Goal: Communication & Community: Answer question/provide support

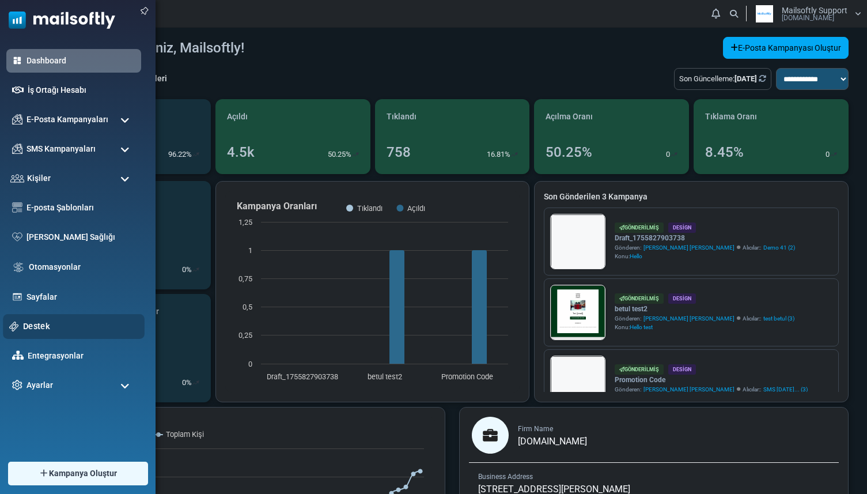
click at [28, 329] on link "Destek" at bounding box center [80, 326] width 115 height 13
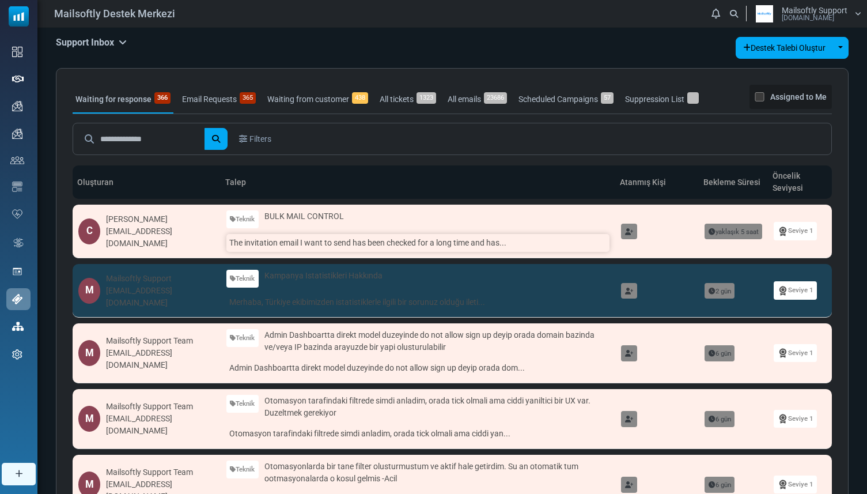
click at [275, 247] on link "The invitation email I want to send has been checked for a long time and has..." at bounding box center [417, 243] width 383 height 18
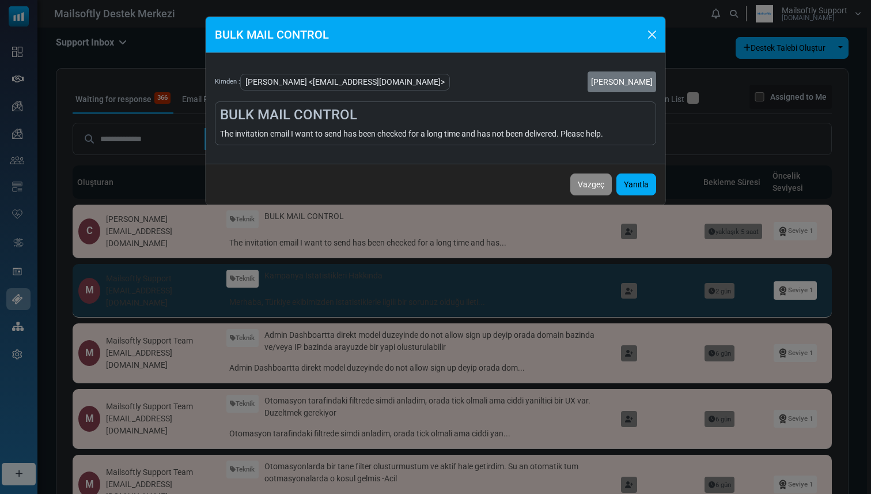
click at [286, 247] on div "BULK MAIL CONTROL Kimden : [PERSON_NAME] <[EMAIL_ADDRESS][DOMAIN_NAME]> Talebi …" at bounding box center [435, 247] width 871 height 494
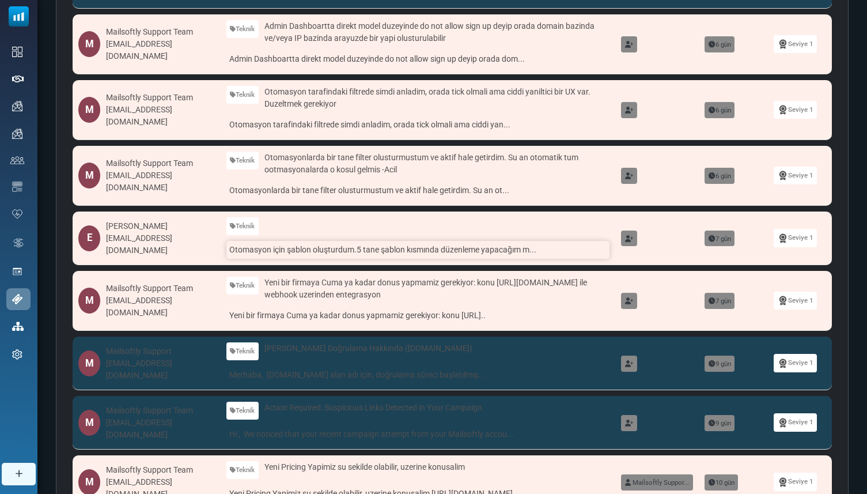
scroll to position [323, 0]
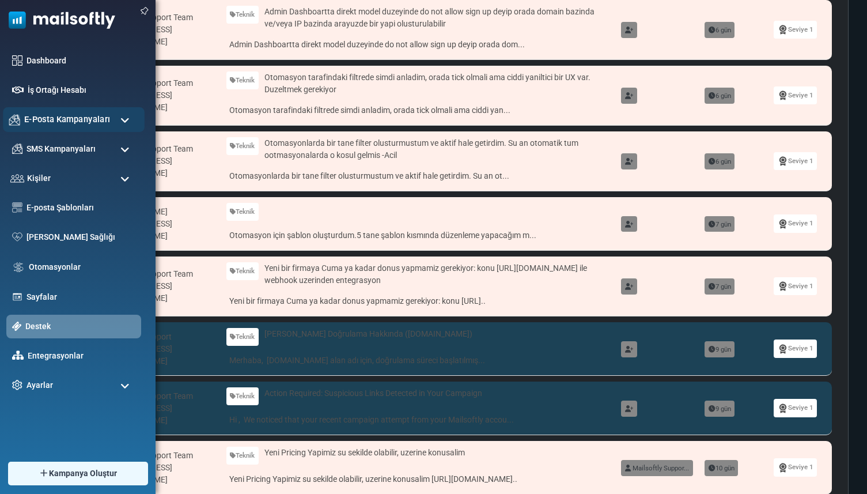
click at [48, 120] on span "E-Posta Kampanyaları" at bounding box center [67, 119] width 86 height 13
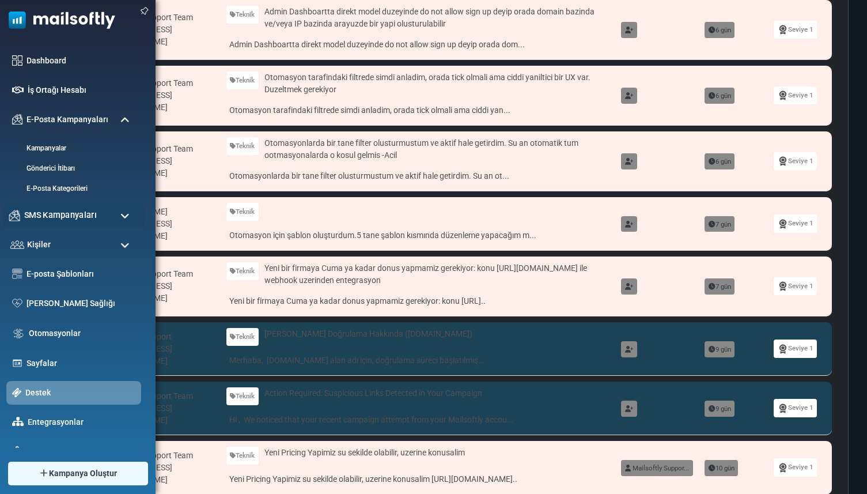
click at [40, 212] on span "SMS Kampanyaları" at bounding box center [60, 214] width 73 height 13
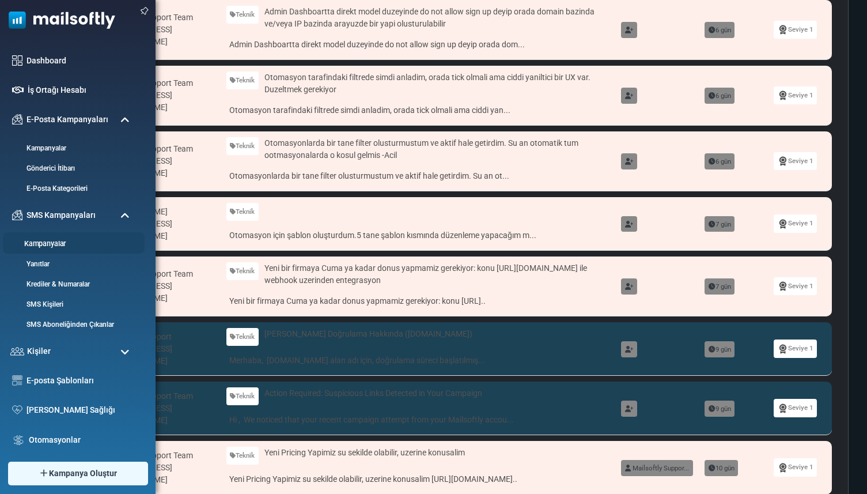
click at [52, 247] on link "Kampanyalar" at bounding box center [72, 243] width 138 height 11
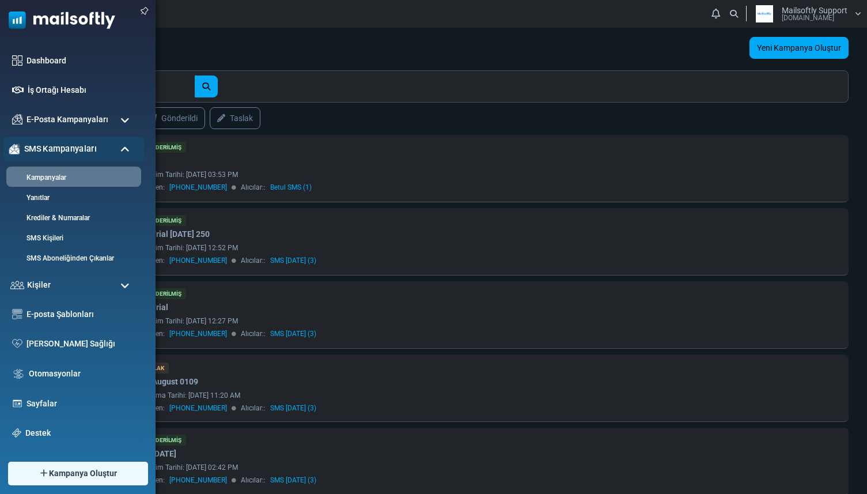
click at [66, 143] on span "SMS Kampanyaları" at bounding box center [60, 148] width 73 height 13
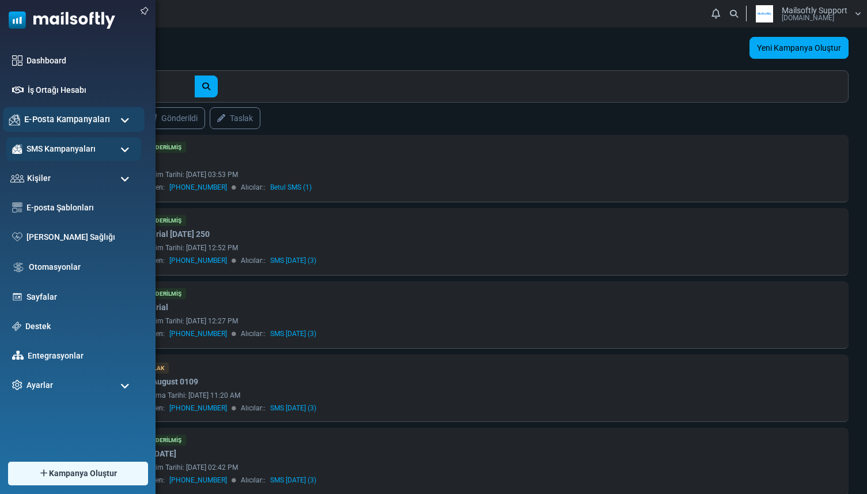
click at [69, 119] on span "E-Posta Kampanyaları" at bounding box center [67, 119] width 86 height 13
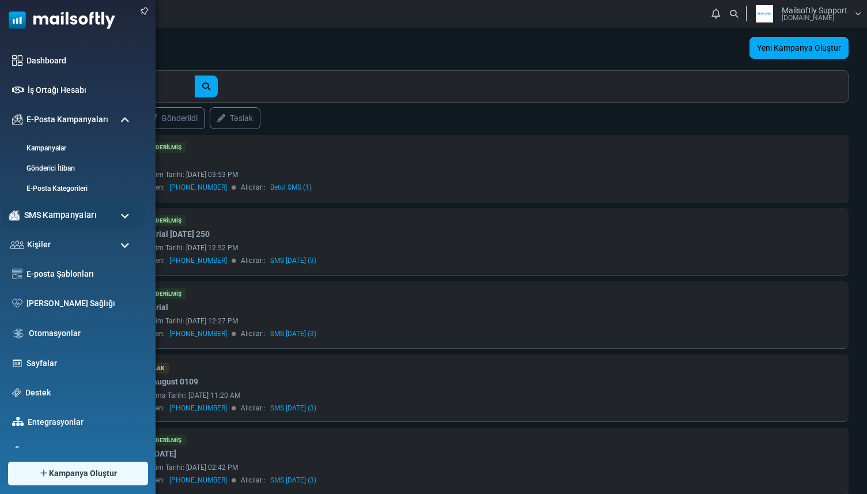
click at [47, 217] on span "SMS Kampanyaları" at bounding box center [60, 214] width 73 height 13
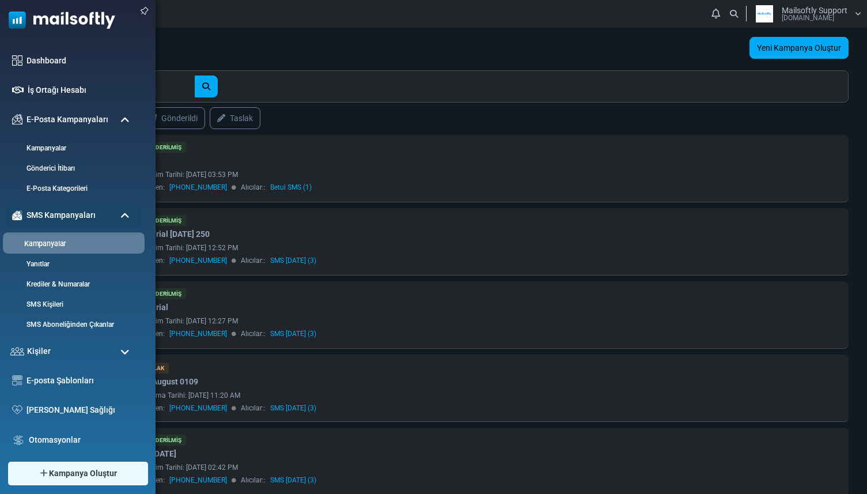
click at [45, 245] on link "Kampanyalar" at bounding box center [72, 243] width 138 height 11
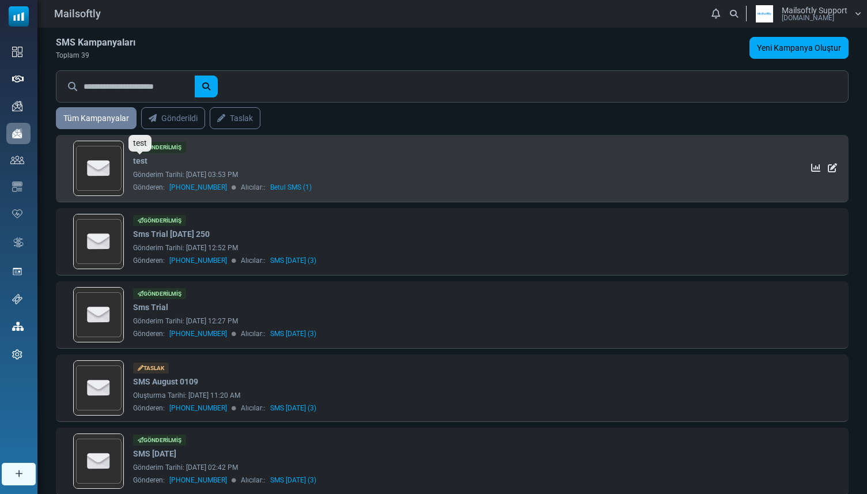
click at [136, 161] on link "test" at bounding box center [140, 161] width 14 height 12
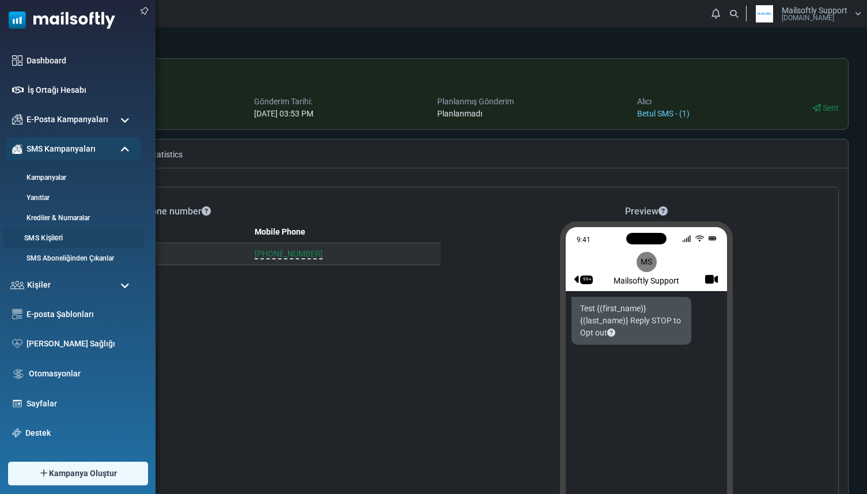
click at [48, 236] on link "SMS Kişileri" at bounding box center [72, 238] width 138 height 11
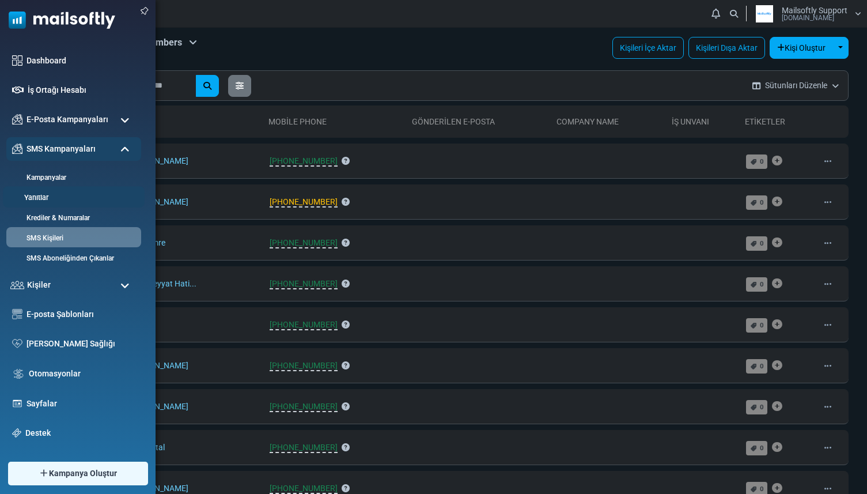
click at [48, 200] on link "Yanıtlar" at bounding box center [72, 197] width 138 height 11
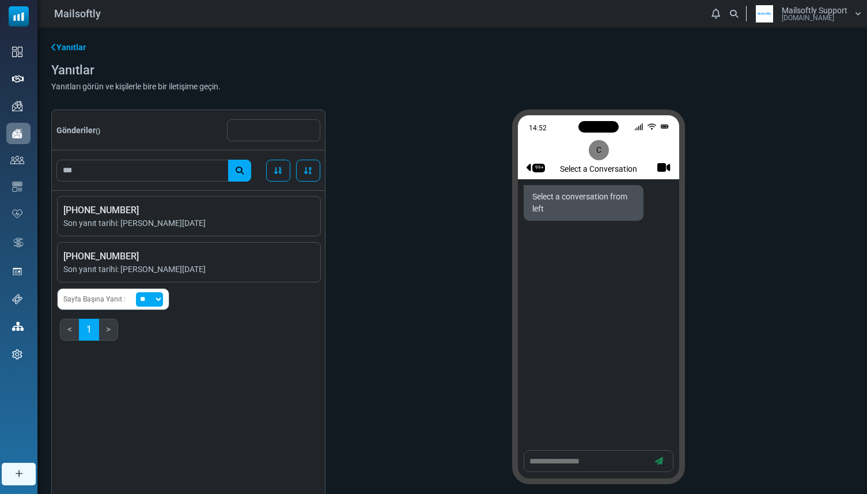
click at [540, 454] on div at bounding box center [599, 461] width 150 height 22
click at [291, 0] on div "Mailsoftly Bildirimler Mailsoftly Support Mailsoftly.Com Profil & Tercihler Hes…" at bounding box center [451, 13] width 829 height 27
click at [270, 216] on span "[PHONE_NUMBER]" at bounding box center [188, 210] width 251 height 14
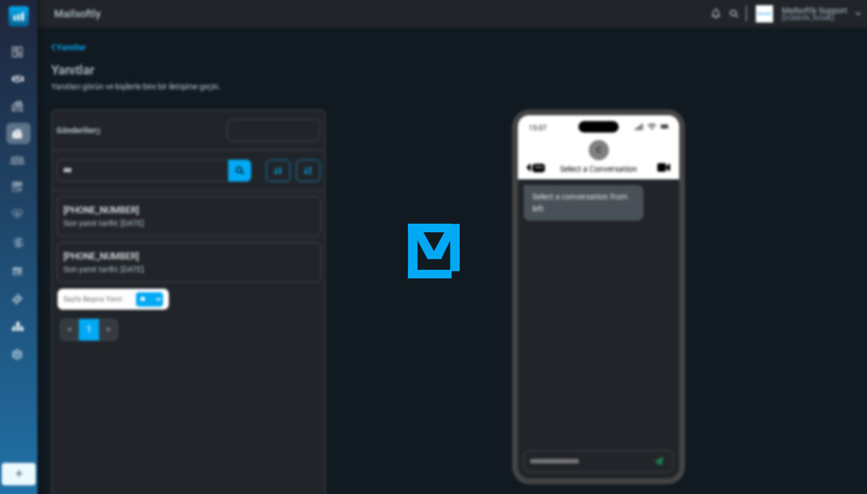
scroll to position [1878, 0]
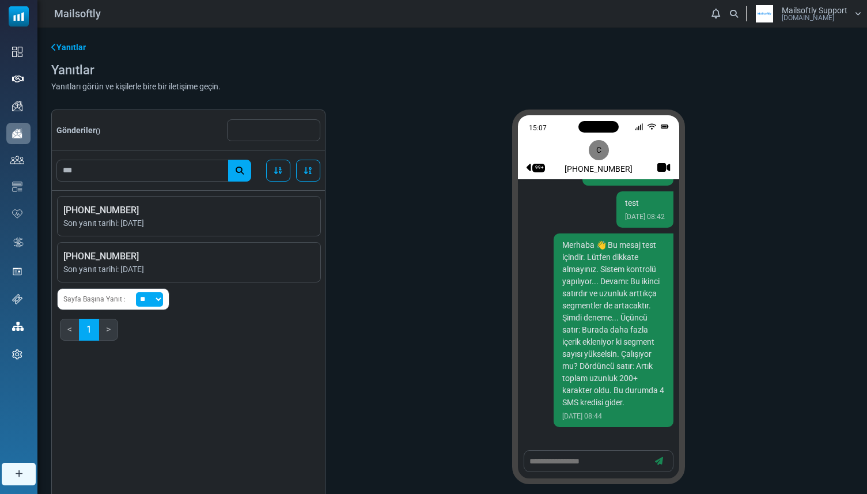
click at [574, 464] on textarea at bounding box center [588, 461] width 120 height 14
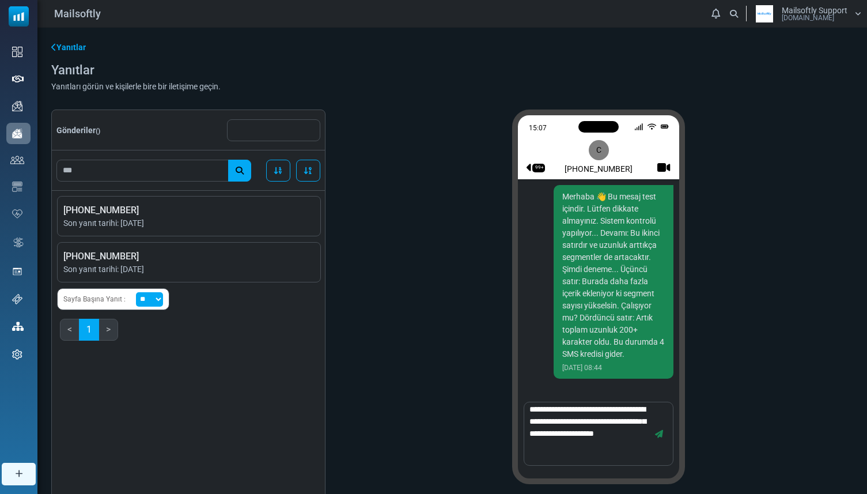
scroll to position [50, 0]
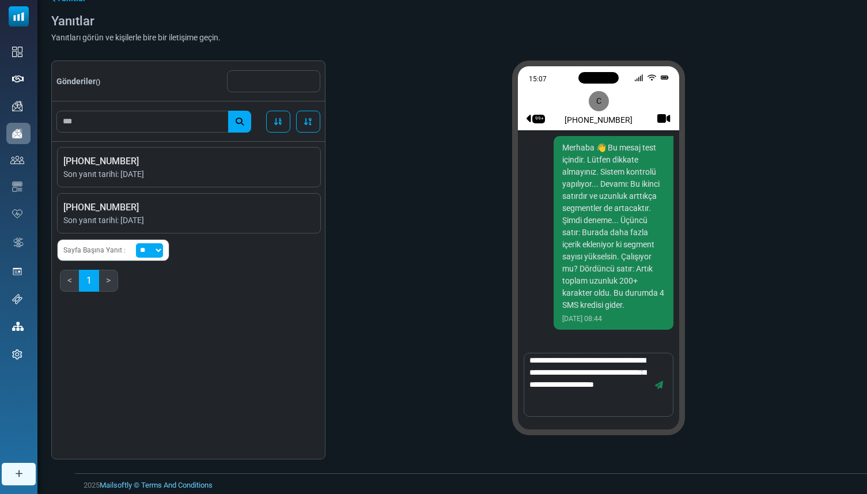
type textarea "**********"
